Goal: Ask a question: Seek information or help from site administrators or community

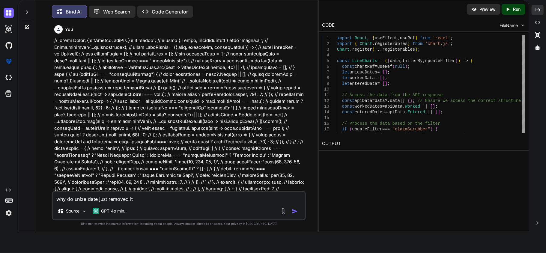
scroll to position [10759, 0]
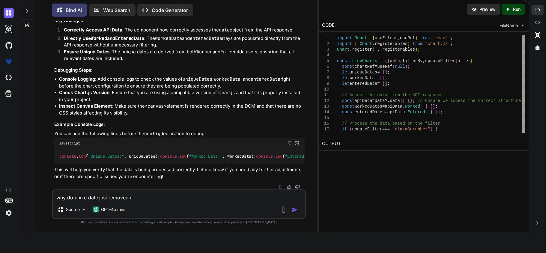
click at [152, 198] on textarea "why do unize date just removed it" at bounding box center [179, 196] width 253 height 11
click at [76, 197] on textarea "why do unize date just removed it" at bounding box center [179, 196] width 253 height 11
click at [148, 199] on textarea "why do unique date just removed it" at bounding box center [179, 196] width 253 height 11
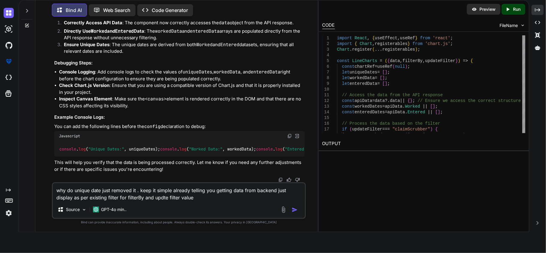
paste textarea "Unique Dates: [] linedot.jsx:437 Worked Data: [] linedot.jsx:438 Entered Data: …"
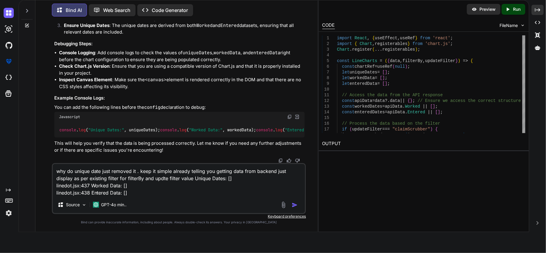
type textarea "why do unique date just removed it . keep it simple already telling you getting…"
click at [293, 205] on img "button" at bounding box center [295, 205] width 6 height 6
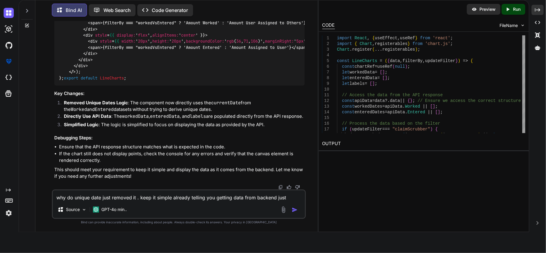
scroll to position [10996, 0]
click at [154, 195] on textarea "why do unique date just removed it . keep it simple already telling you getting…" at bounding box center [179, 196] width 253 height 11
click at [133, 197] on textarea "now fine you" at bounding box center [179, 196] width 253 height 11
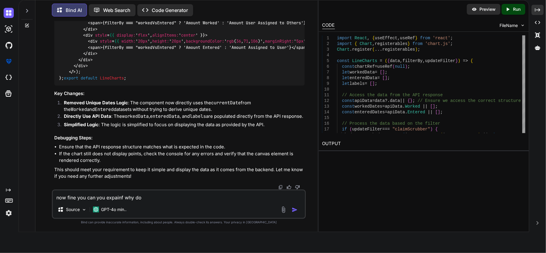
paste textarea "parseInt(item.count, 10) || 0)"
type textarea "now fine you can you expainf why do parseInt(item.count, 10) || 0)"
click at [292, 209] on img "button" at bounding box center [295, 210] width 6 height 6
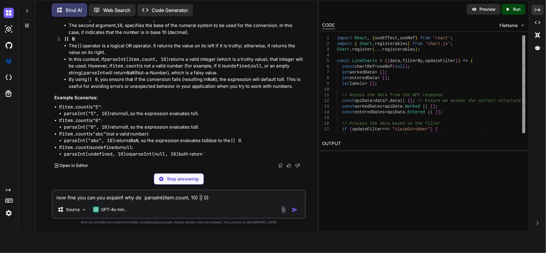
scroll to position [11851, 0]
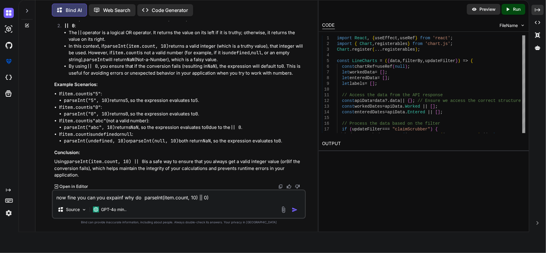
drag, startPoint x: 109, startPoint y: 85, endPoint x: 136, endPoint y: 87, distance: 27.4
click at [136, 9] on li "The first argument, item.count , is the string that you want to convert. In you…" at bounding box center [187, 2] width 236 height 14
click at [141, 9] on li "The first argument, item.count , is the string that you want to convert. In you…" at bounding box center [187, 2] width 236 height 14
click at [170, 197] on textarea "now fine you can you expainf why do parseInt(item.count, 10) || 0)" at bounding box center [179, 196] width 253 height 11
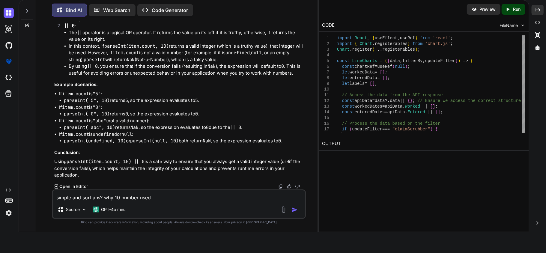
type textarea "simple and sort ans? why 10 number used"
click at [294, 208] on img "button" at bounding box center [295, 210] width 6 height 6
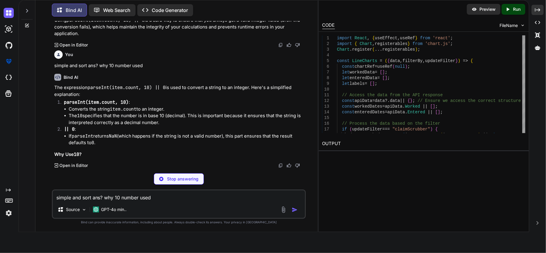
scroll to position [12074, 0]
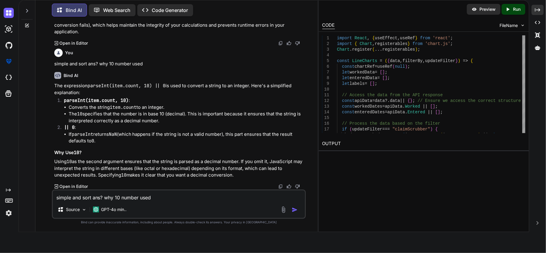
drag, startPoint x: 167, startPoint y: 203, endPoint x: 172, endPoint y: 197, distance: 8.1
click at [167, 203] on div "simple and sort ans? why 10 number used Source GPT-4o min.." at bounding box center [179, 204] width 254 height 29
click at [172, 197] on textarea "simple and sort ans? why 10 number used" at bounding box center [179, 196] width 253 height 11
click at [87, 197] on textarea "fine." at bounding box center [179, 196] width 253 height 11
click at [257, 196] on textarea "fine. now i want to date format in MM/DD only full date i already have date for…" at bounding box center [179, 196] width 253 height 11
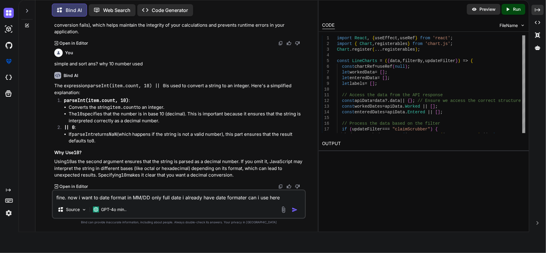
paste textarea "formatToMMDD"
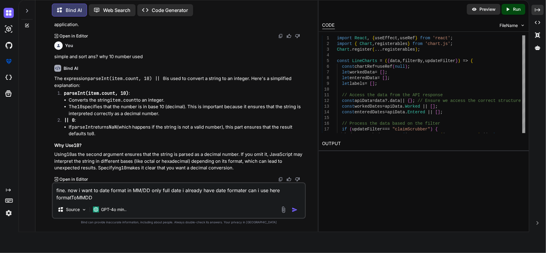
type textarea "fine. now i want to date format in MM/DD only full date i already have date for…"
click at [293, 207] on img "button" at bounding box center [295, 210] width 6 height 6
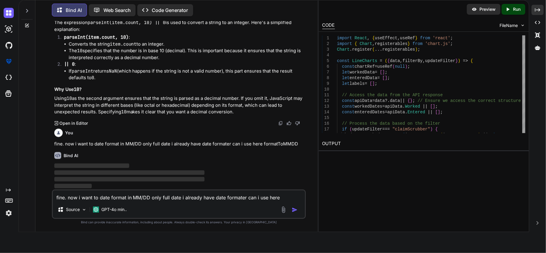
scroll to position [12144, 0]
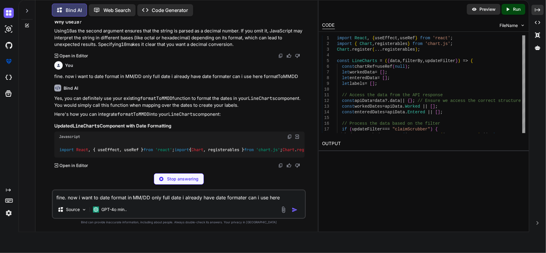
click at [157, 200] on textarea "fine. now i want to date format in MM/DD only full date i already have date for…" at bounding box center [179, 196] width 253 height 11
paste textarea "function formatToMMDD(dateString) { if (!dateString) return ""; return dateStri…"
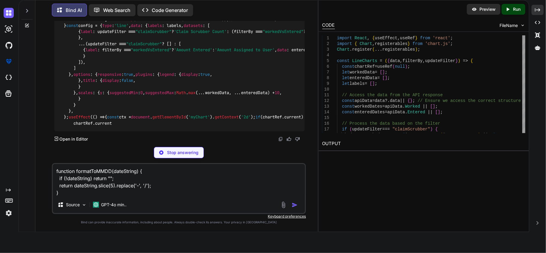
scroll to position [12439, 0]
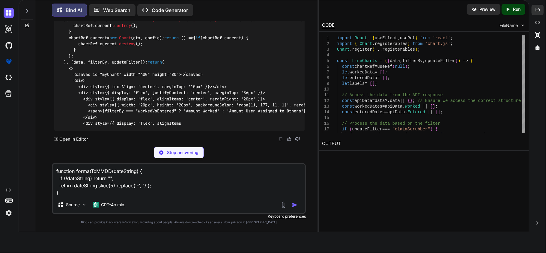
type textarea "function formatToMMDD(dateString) { if (!dateString) return ""; return dateStri…"
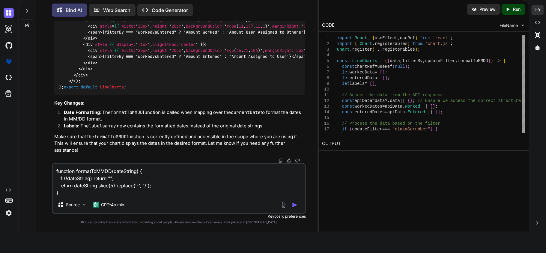
click at [171, 189] on textarea "function formatToMMDD(dateString) { if (!dateString) return ""; return dateStri…" at bounding box center [179, 180] width 253 height 32
drag, startPoint x: 217, startPoint y: 130, endPoint x: 259, endPoint y: 2, distance: 135.4
